Goal: Check status: Check status

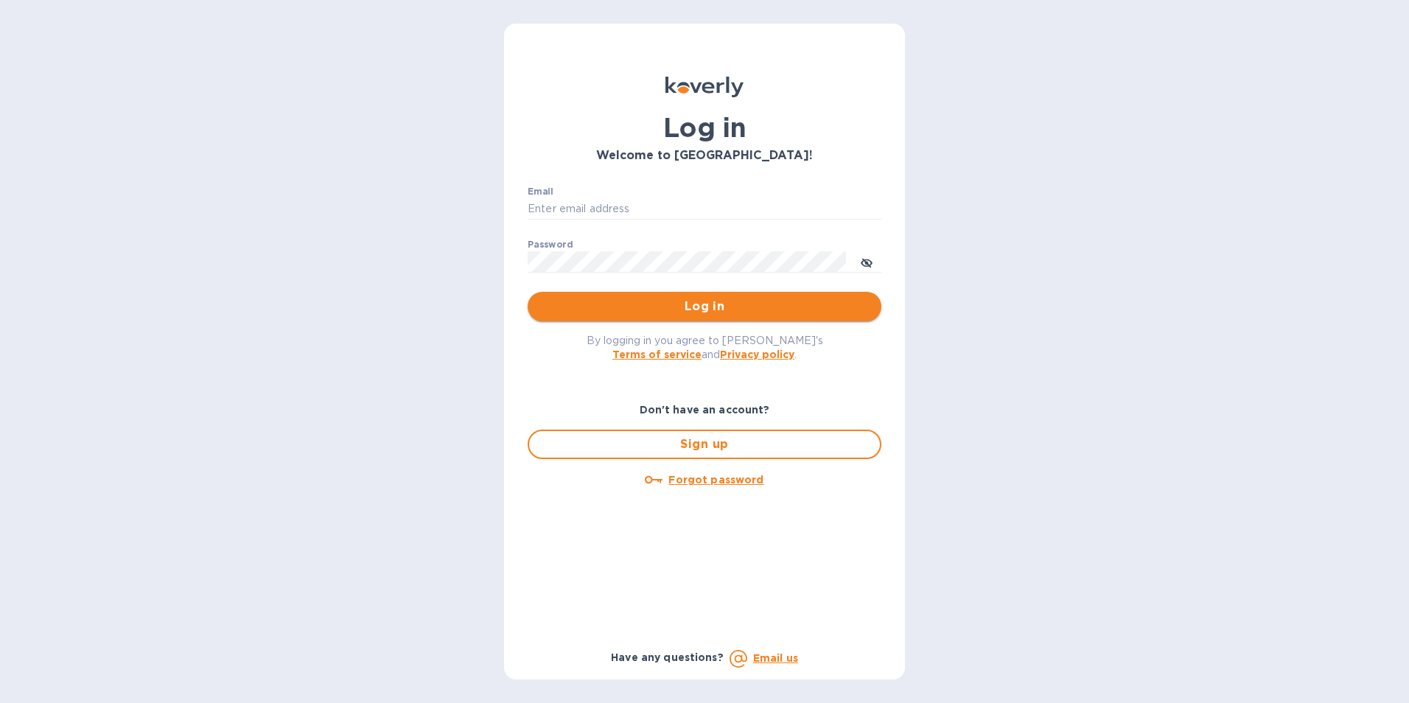
type input "jan.blandford@jas.com"
click at [765, 310] on span "Log in" at bounding box center [705, 307] width 330 height 18
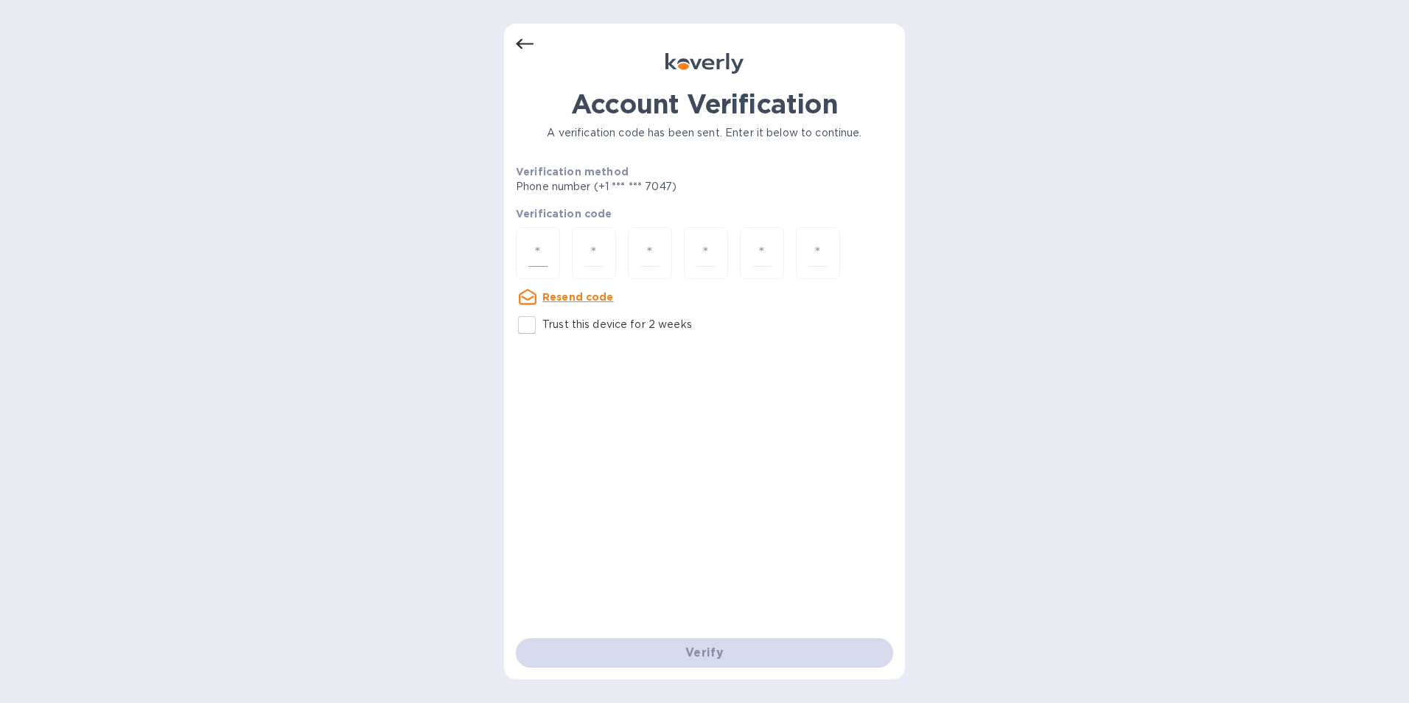
click at [539, 248] on input "number" at bounding box center [537, 253] width 19 height 27
type input "2"
type input "5"
type input "8"
type input "9"
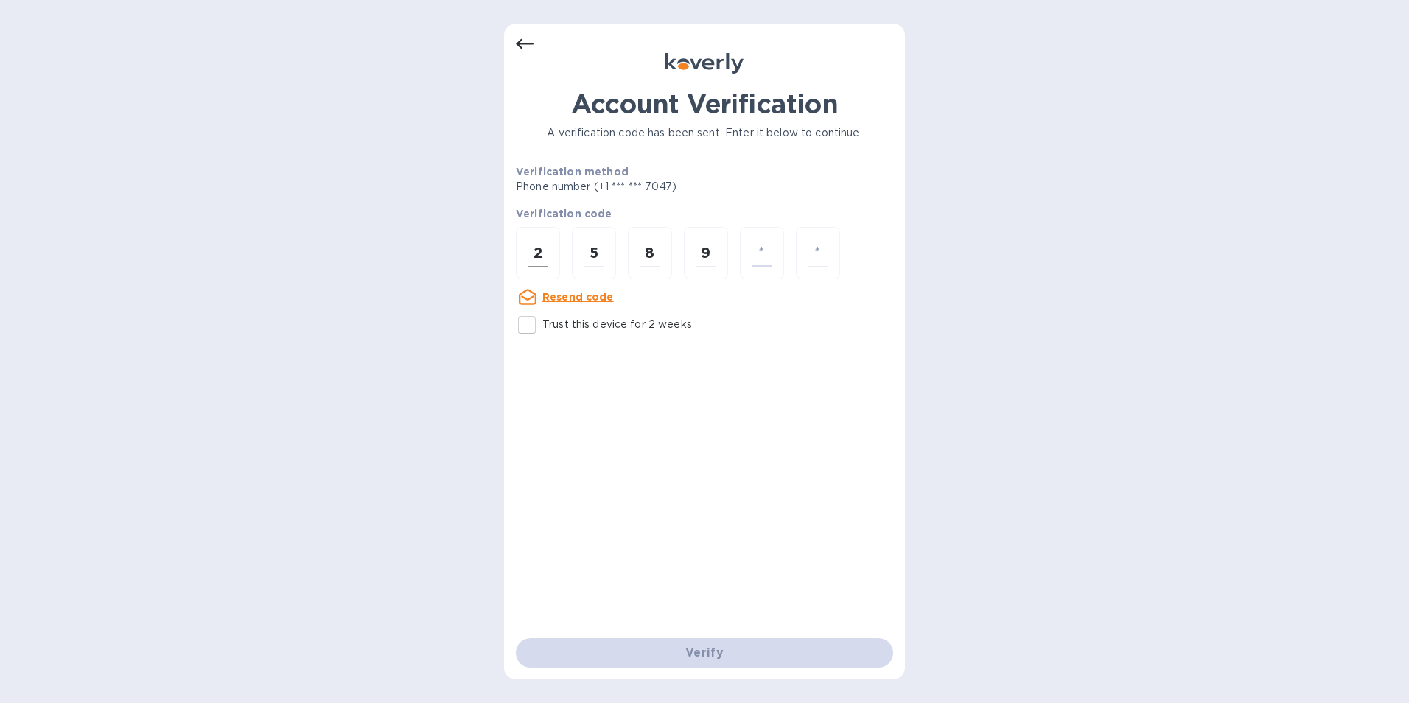
type input "5"
type input "8"
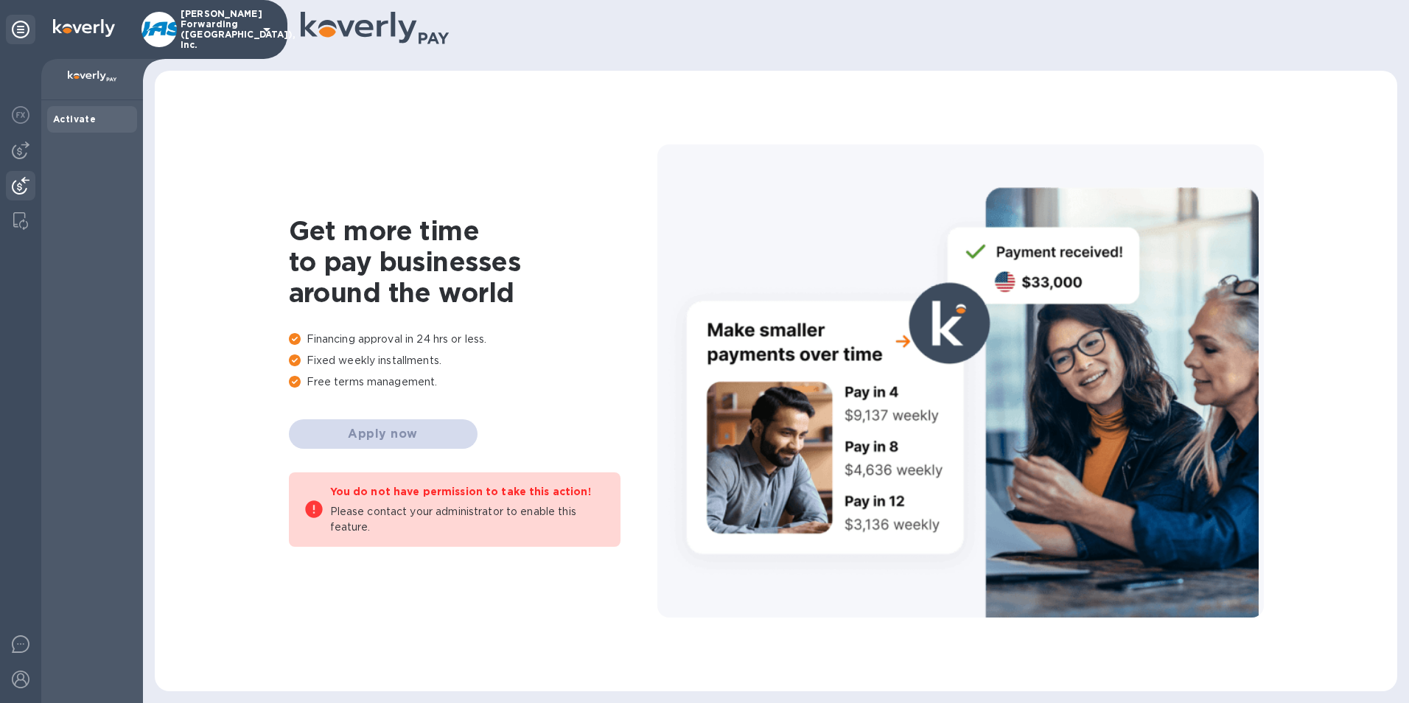
click at [17, 177] on img at bounding box center [21, 186] width 18 height 18
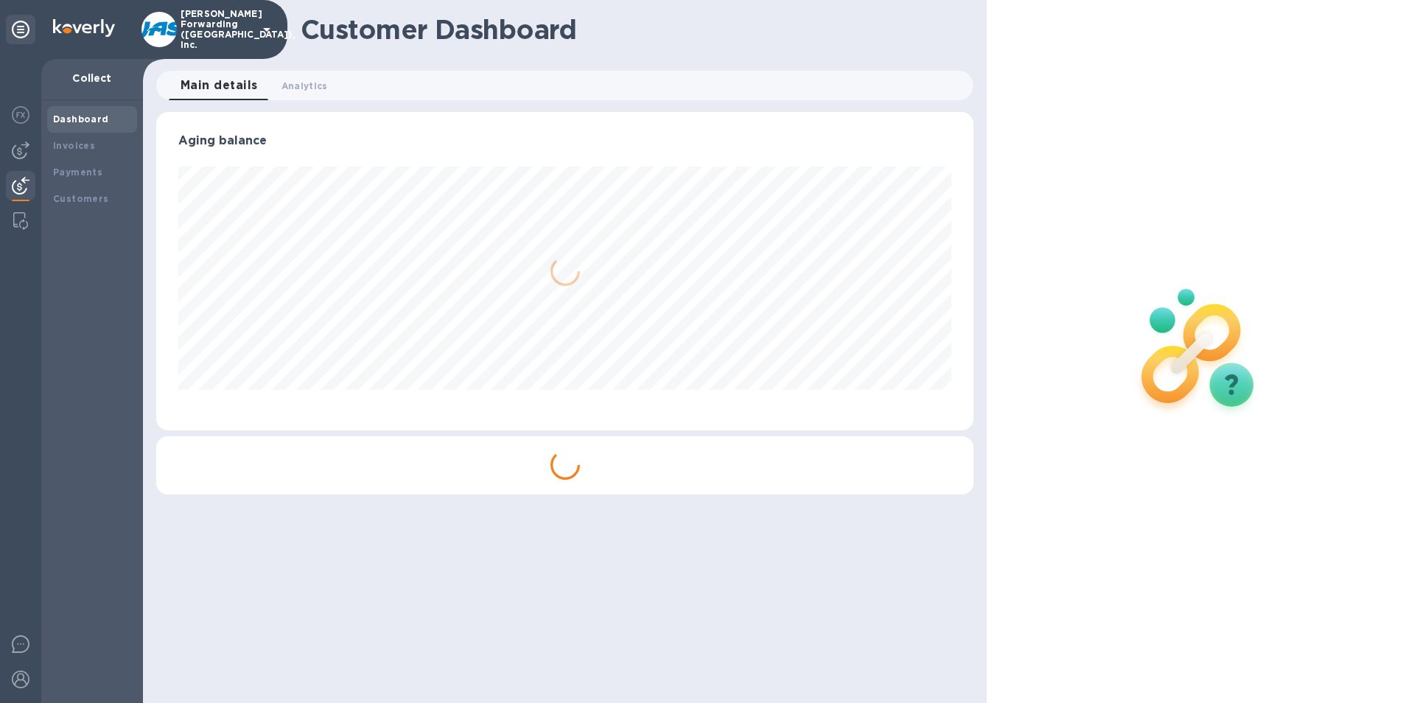
scroll to position [318, 818]
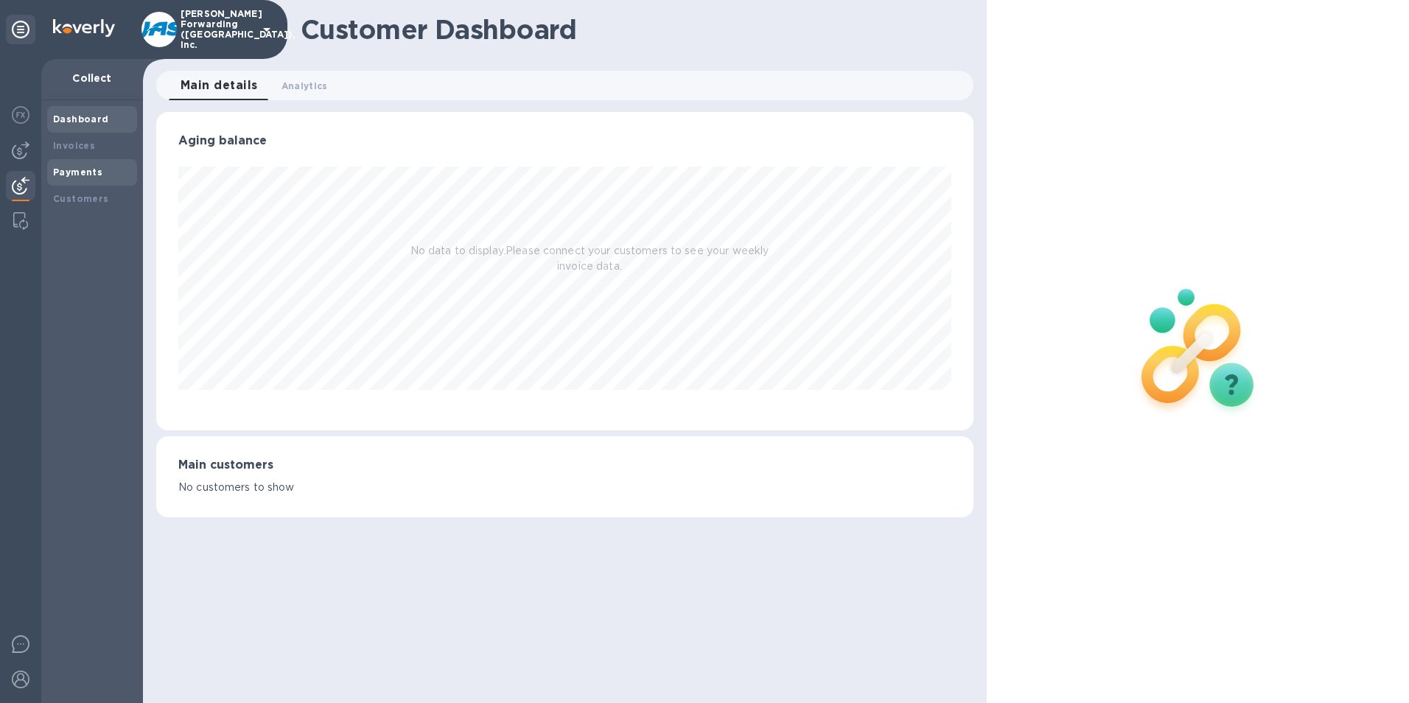
click at [88, 172] on b "Payments" at bounding box center [77, 172] width 49 height 11
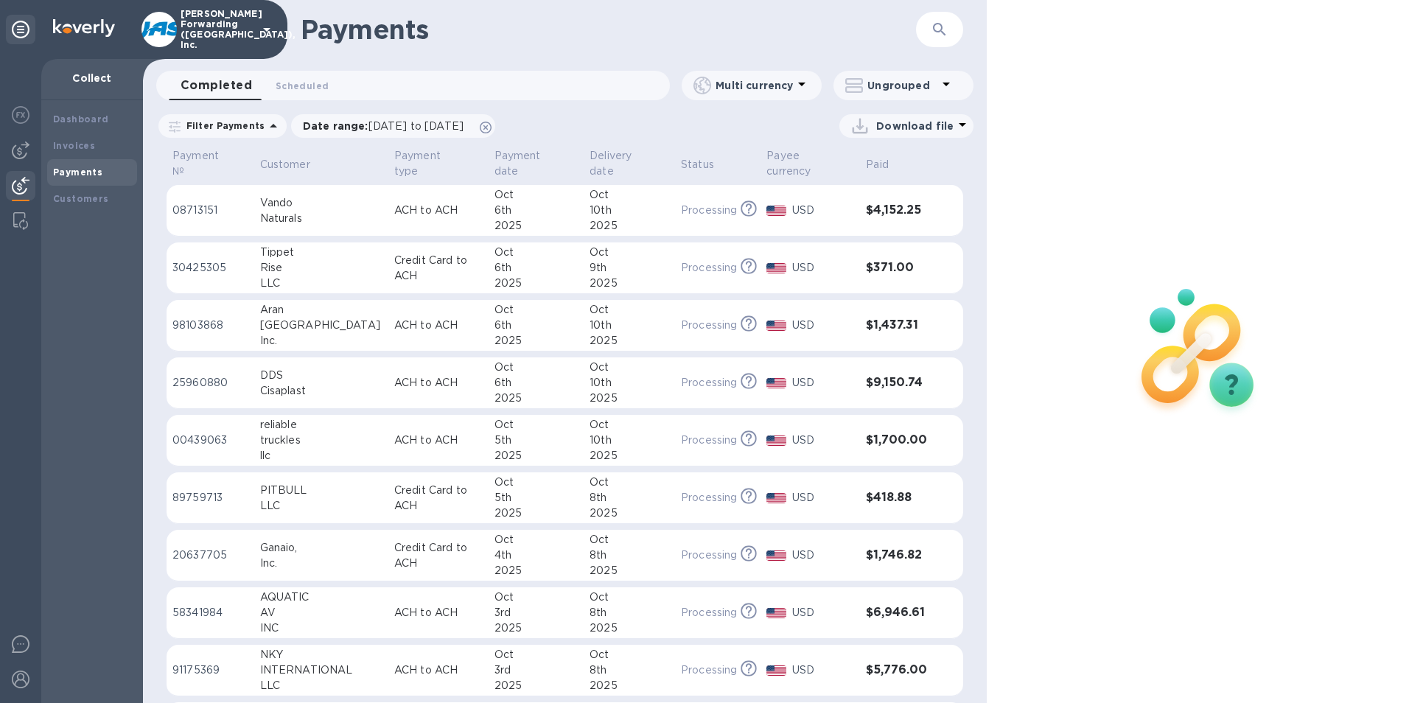
click at [221, 209] on p "08713151" at bounding box center [210, 210] width 76 height 15
